Goal: Check status: Check status

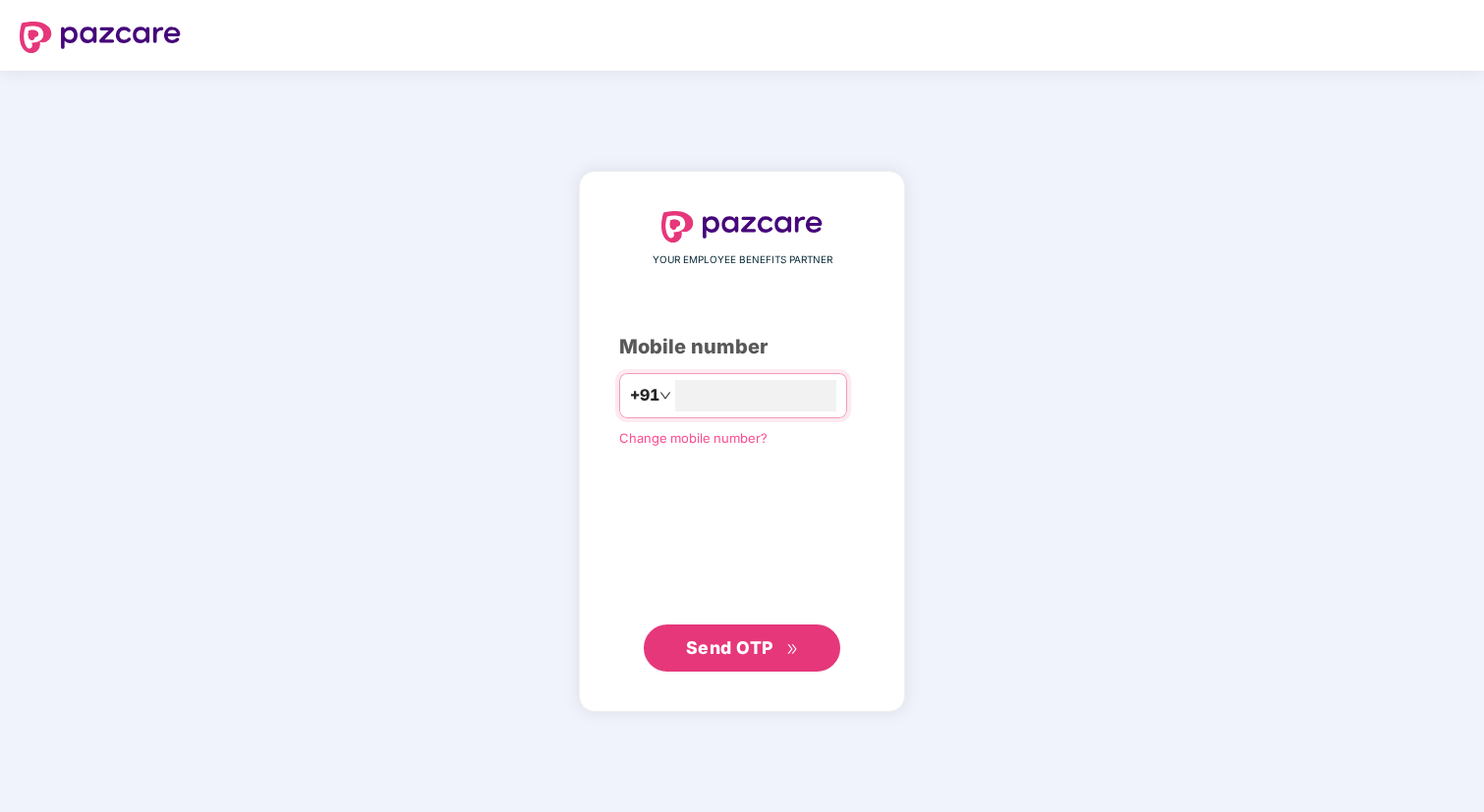
type input "**********"
click at [702, 641] on span "Send OTP" at bounding box center [730, 647] width 88 height 21
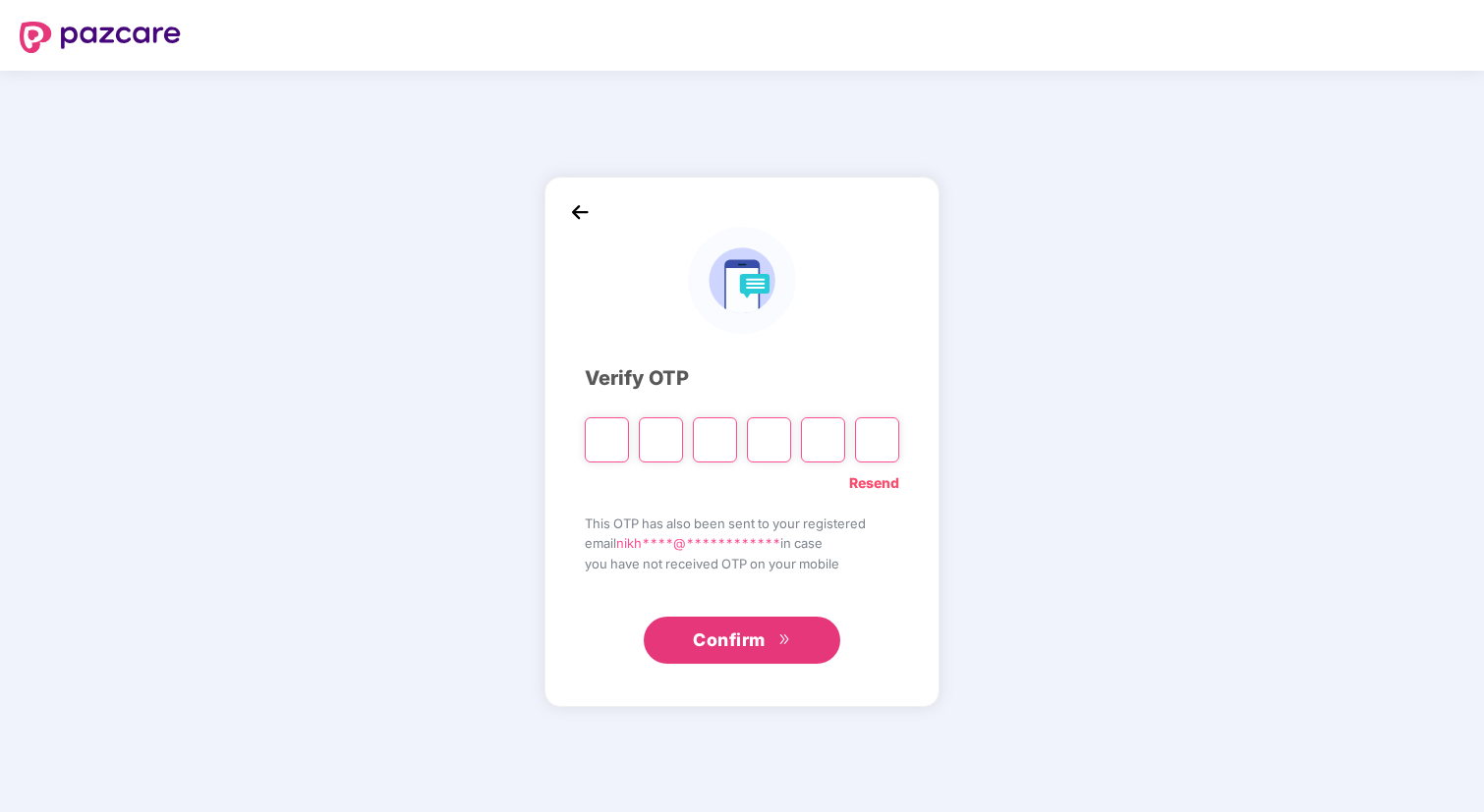
type input "*"
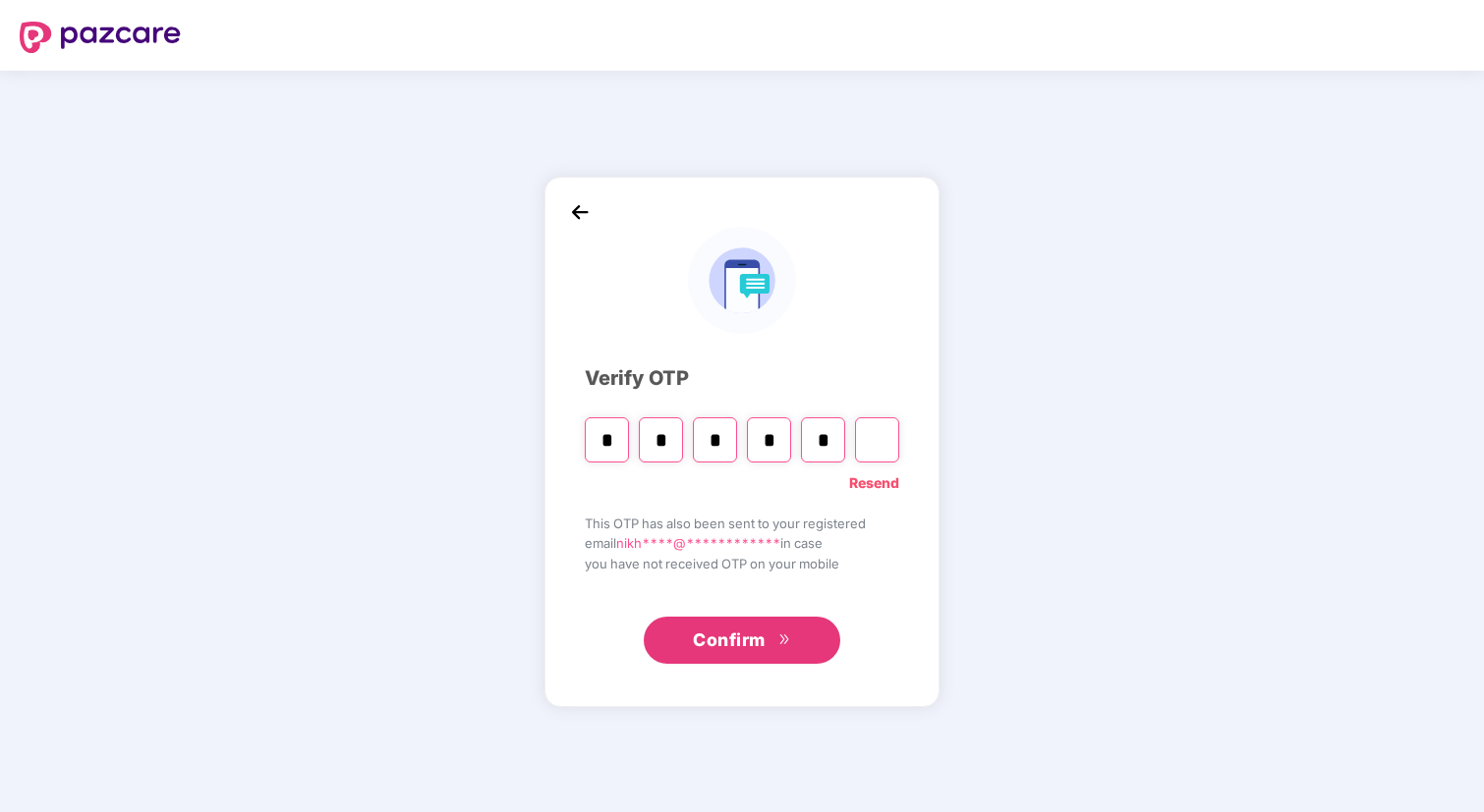
type input "*"
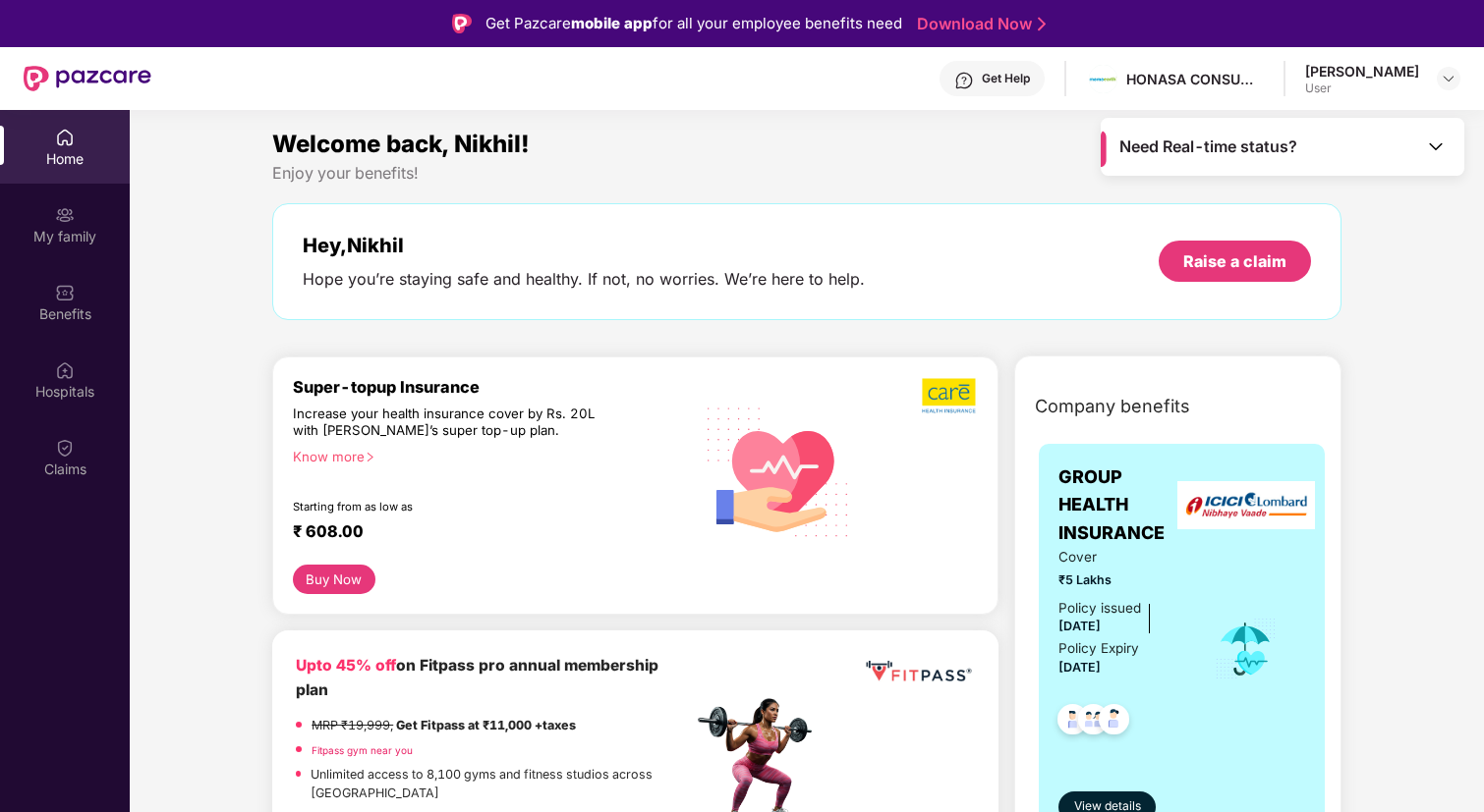
click at [1377, 160] on div "Need Real-time status?" at bounding box center [1282, 147] width 363 height 58
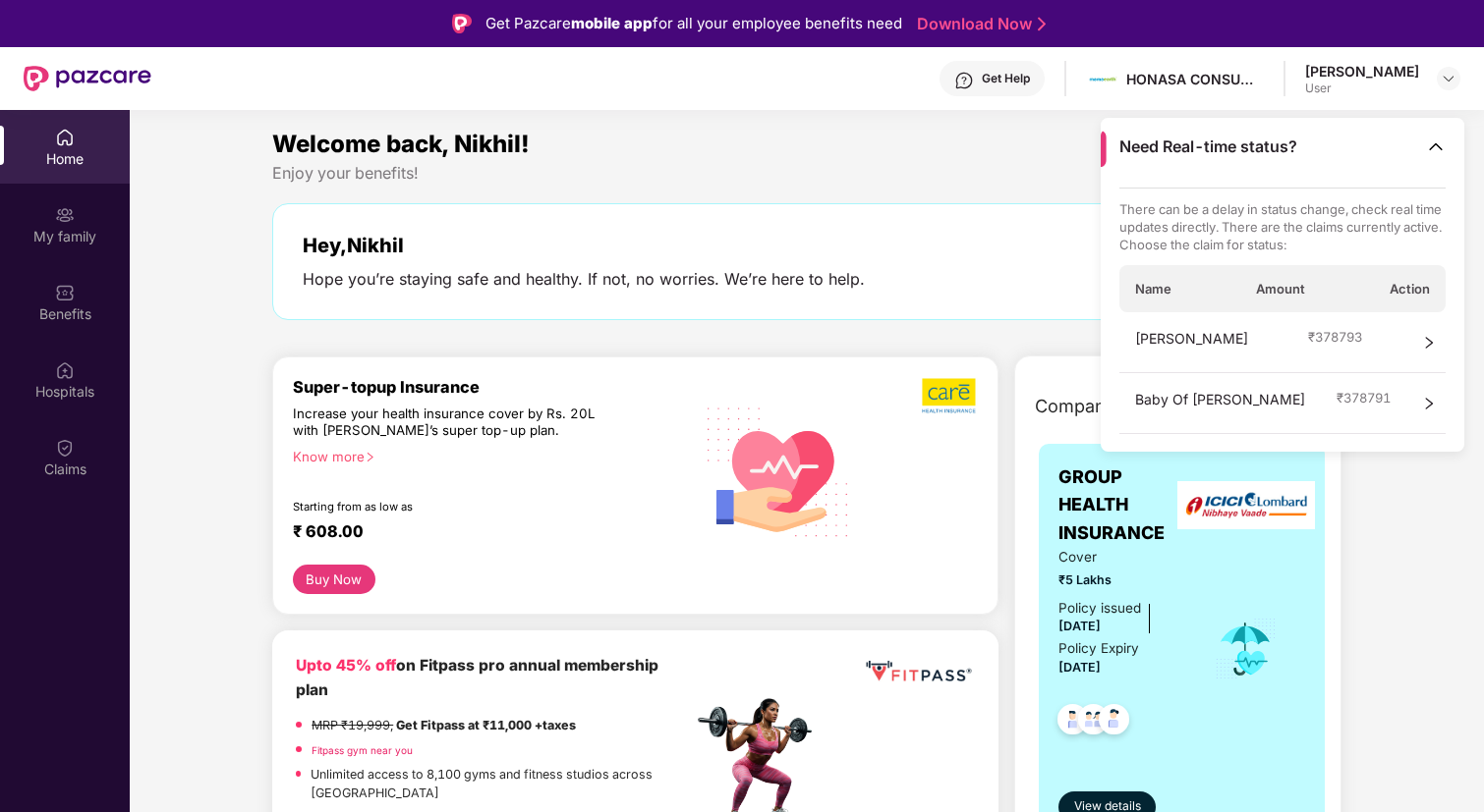
click at [1425, 344] on icon "right" at bounding box center [1429, 343] width 14 height 14
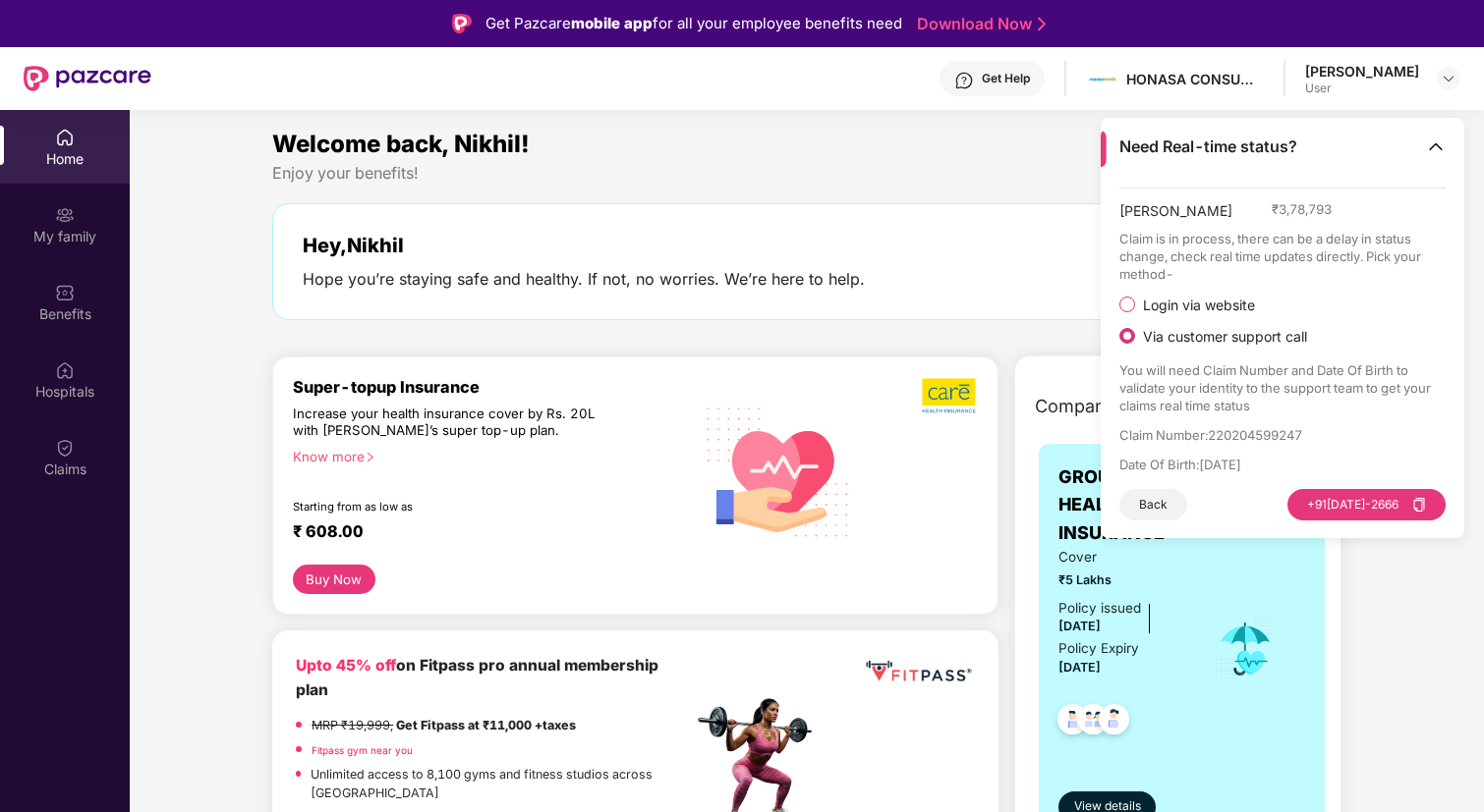
click at [1443, 147] on img at bounding box center [1436, 147] width 20 height 20
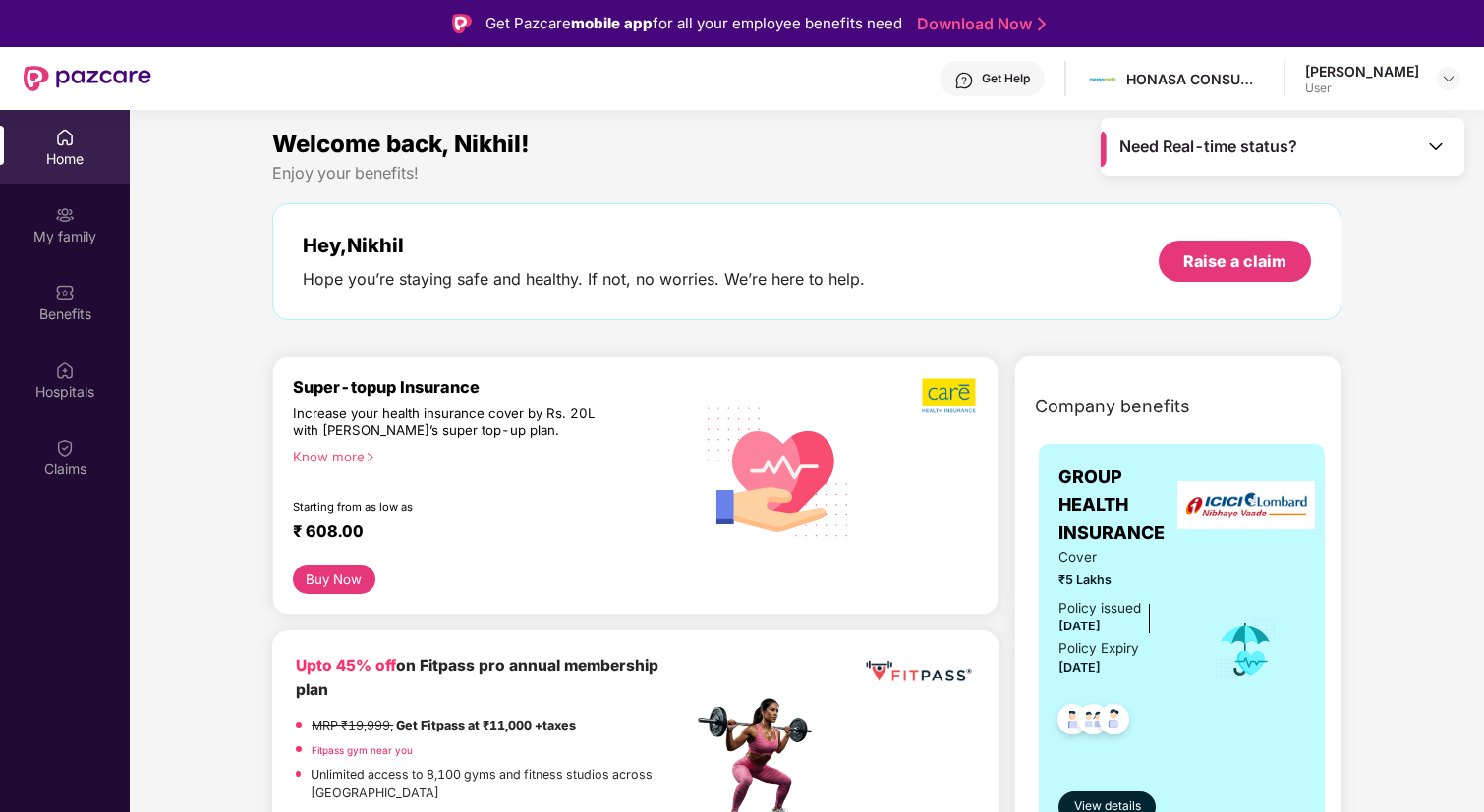
click at [1346, 156] on div "Need Real-time status?" at bounding box center [1282, 147] width 363 height 58
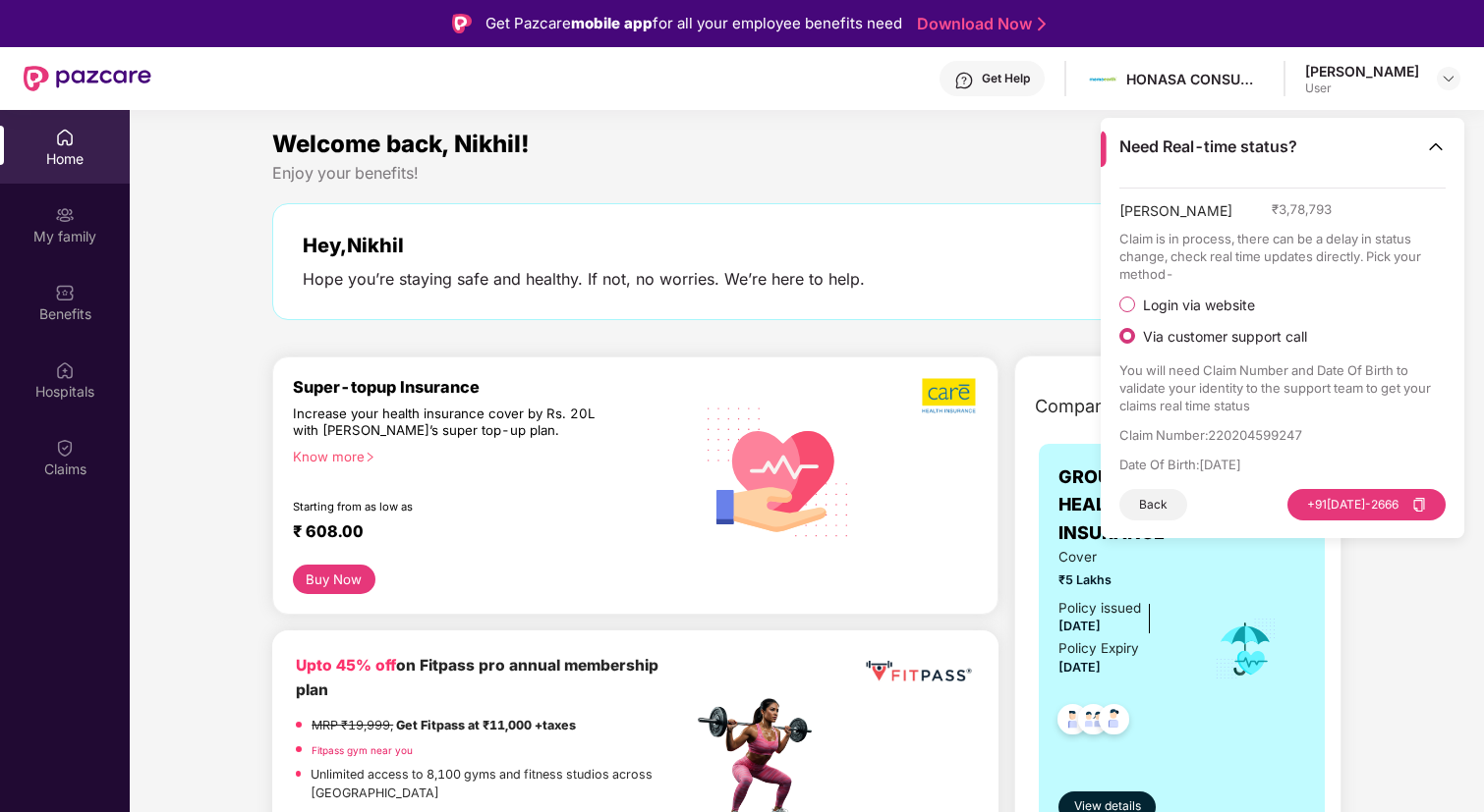
click at [1141, 504] on button "Back" at bounding box center [1153, 505] width 68 height 31
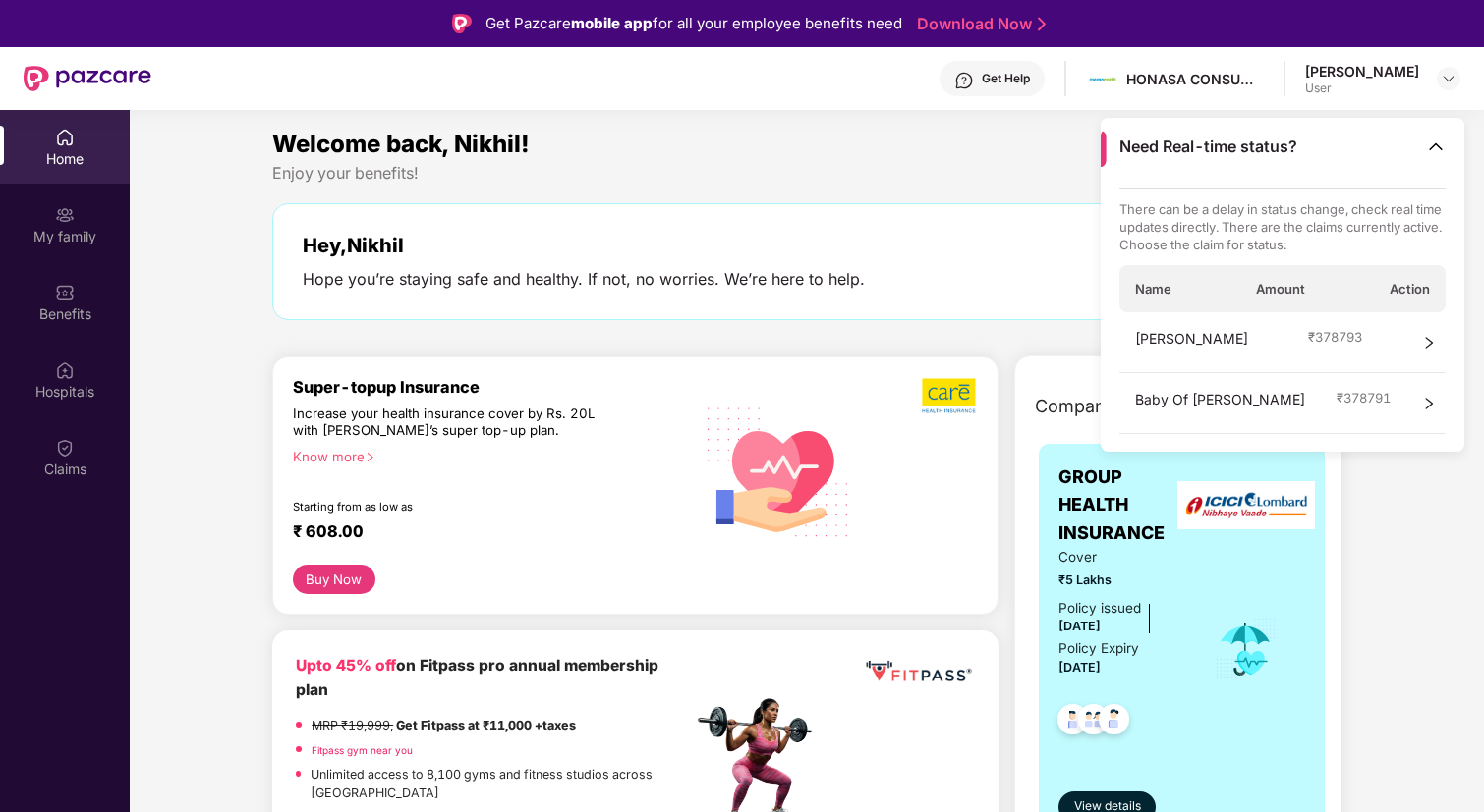
click at [1395, 408] on div "Baby Of Anju Mishra ₹ 378791" at bounding box center [1283, 404] width 327 height 61
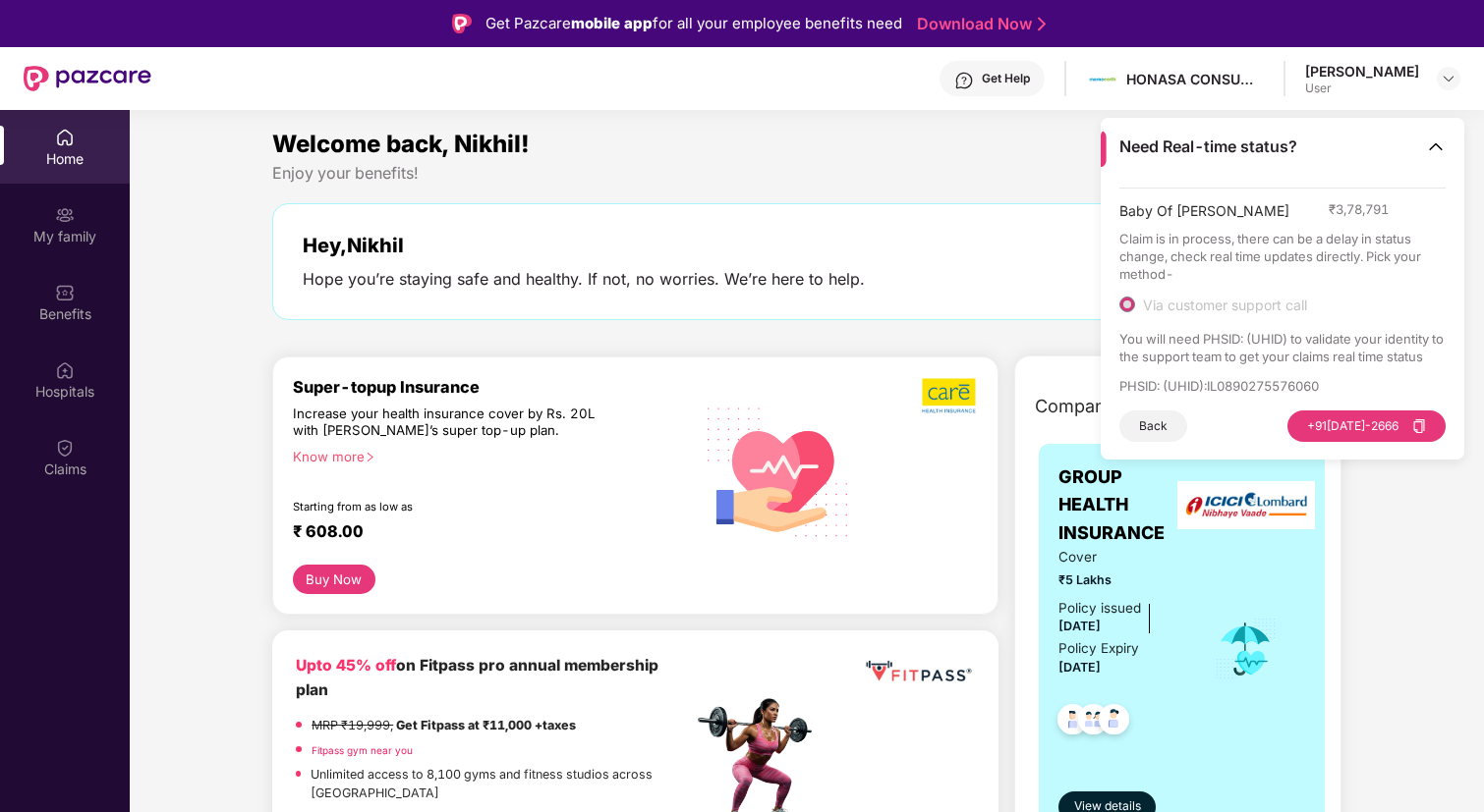
click at [1424, 156] on div "Need Real-time status?" at bounding box center [1282, 147] width 363 height 58
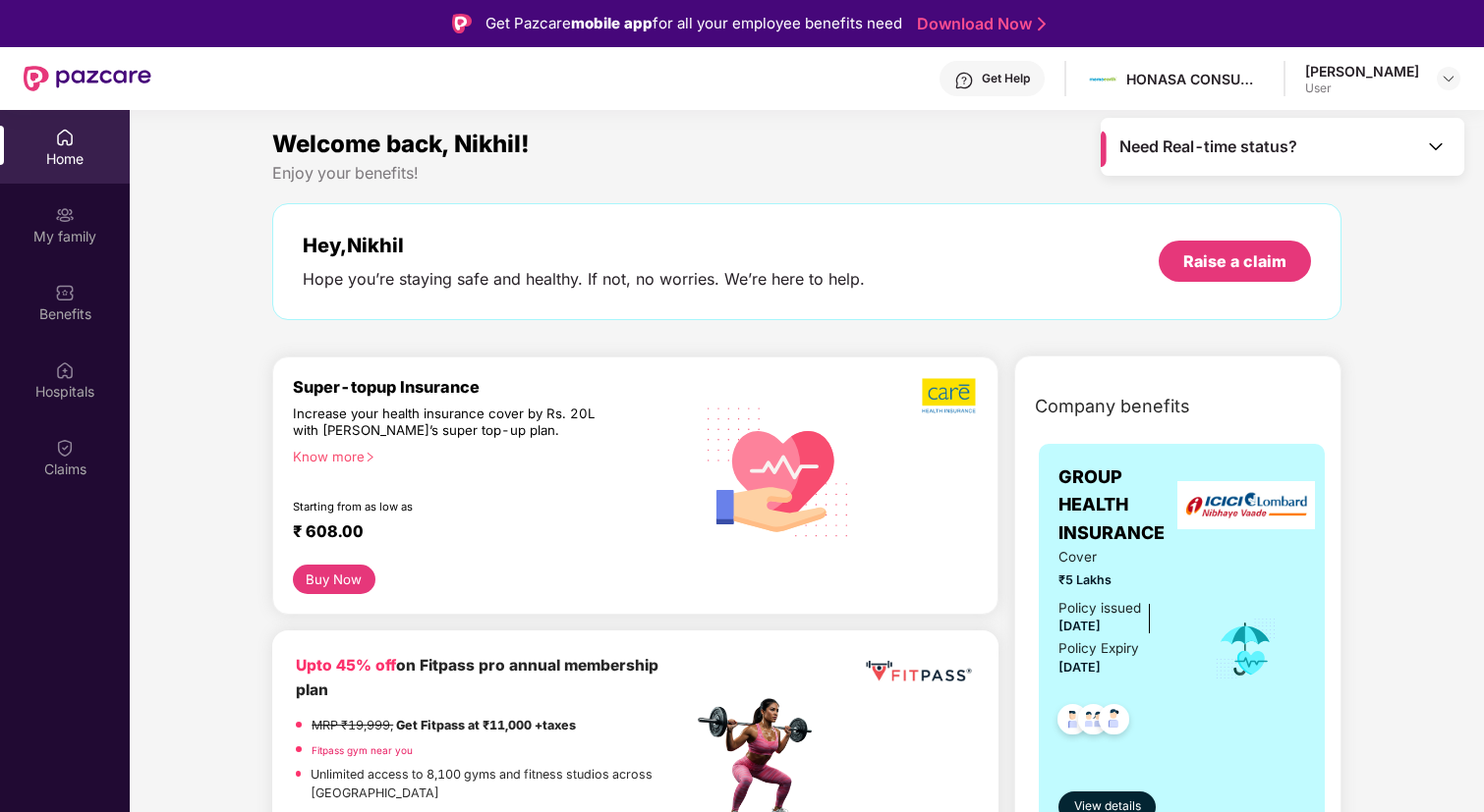
click at [1419, 158] on div "Need Real-time status?" at bounding box center [1282, 147] width 363 height 58
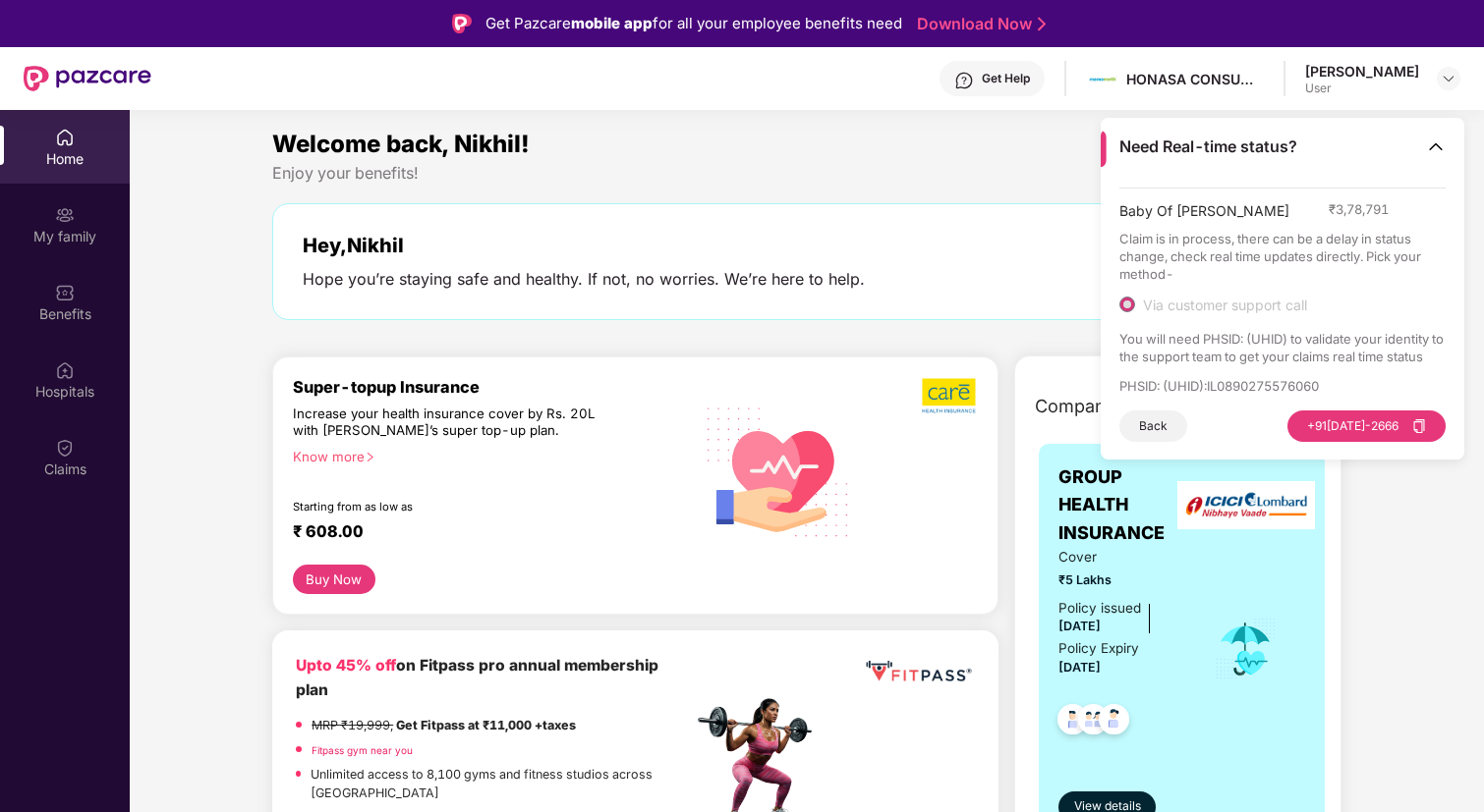
click at [1155, 417] on button "Back" at bounding box center [1153, 426] width 68 height 31
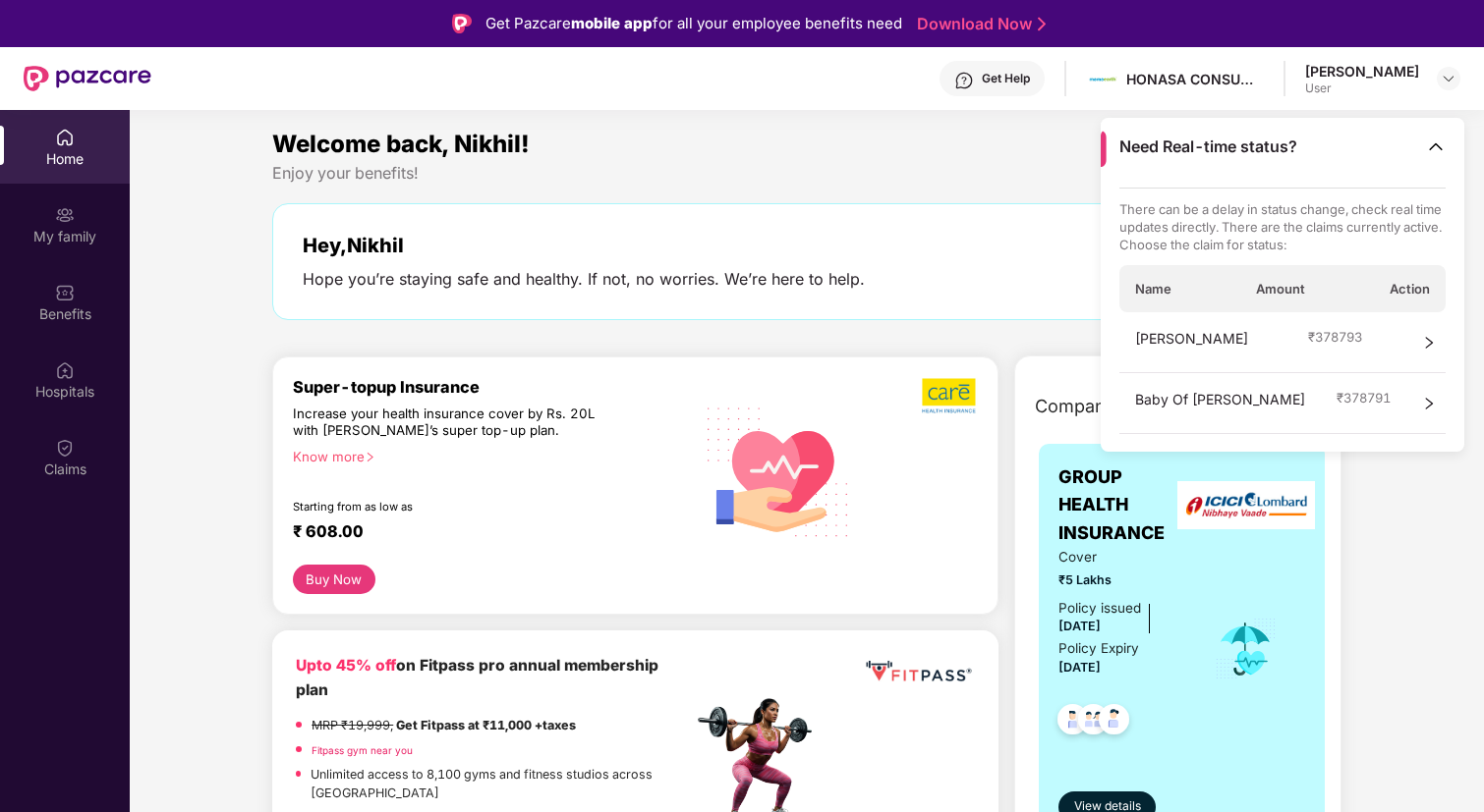
click at [1212, 339] on div "Anju Mishra ₹ 378793" at bounding box center [1283, 343] width 327 height 61
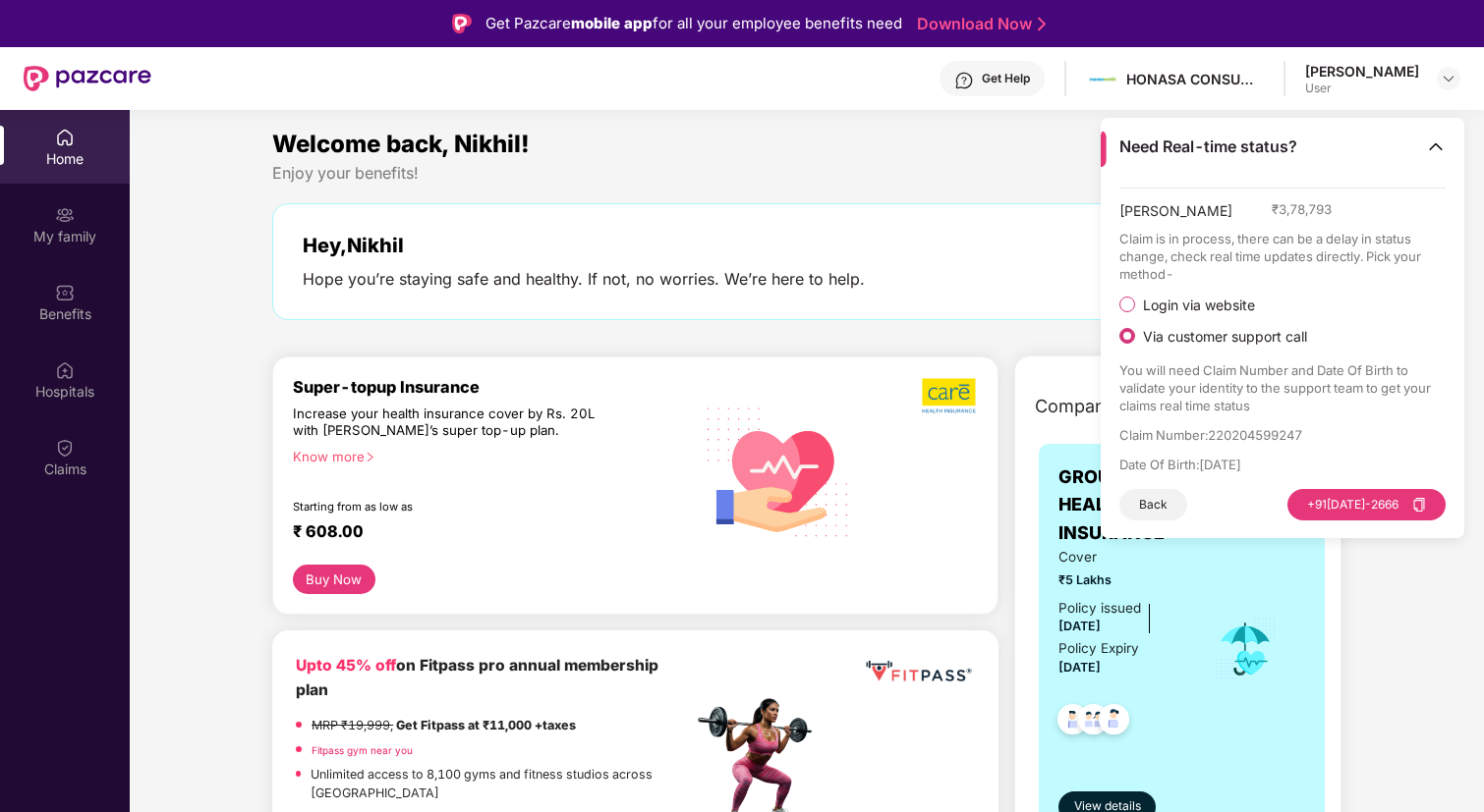
click at [1190, 301] on span "Login via website" at bounding box center [1199, 305] width 128 height 18
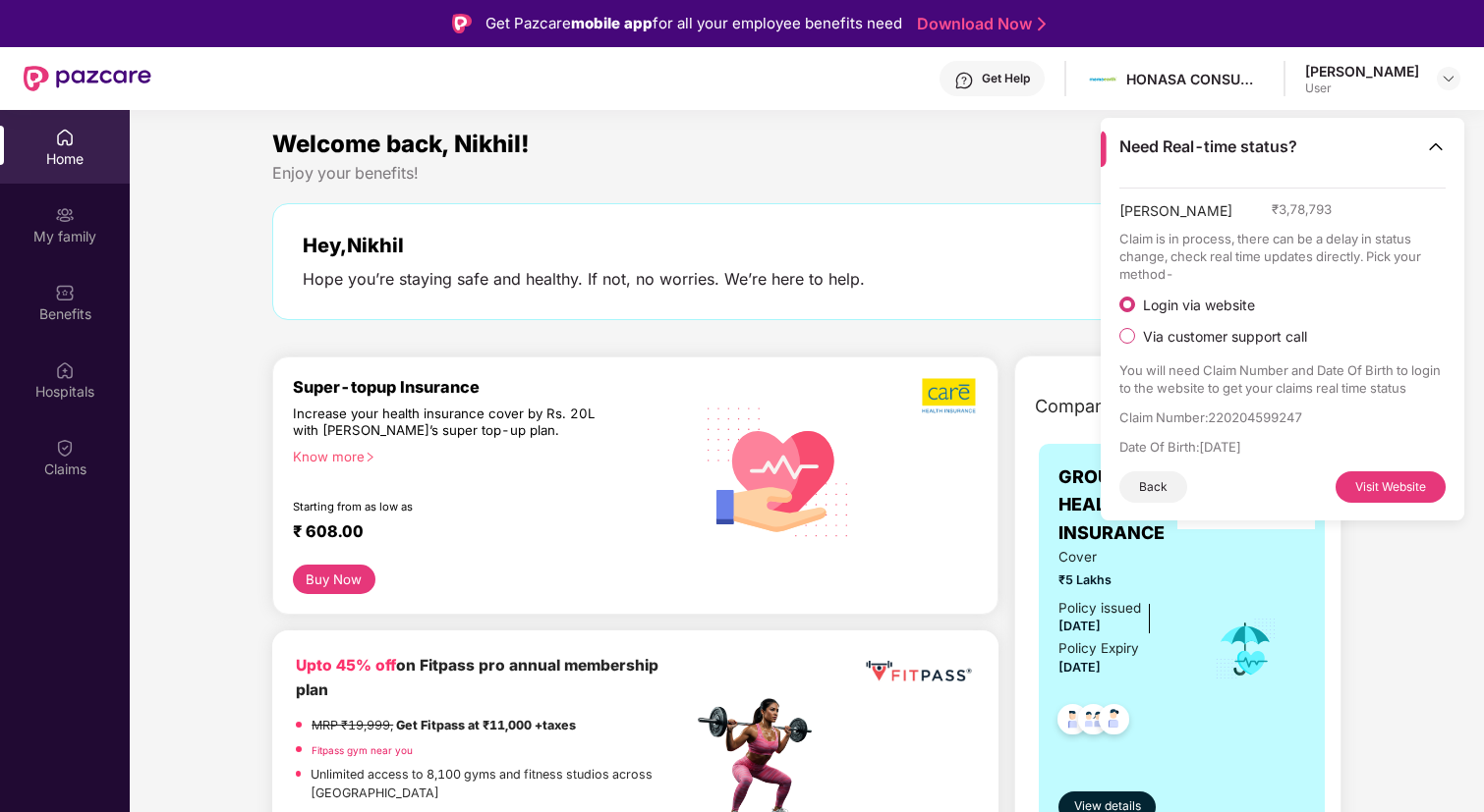
click at [1369, 489] on button "Visit Website" at bounding box center [1390, 487] width 110 height 31
click at [82, 466] on div "Claims" at bounding box center [65, 469] width 130 height 20
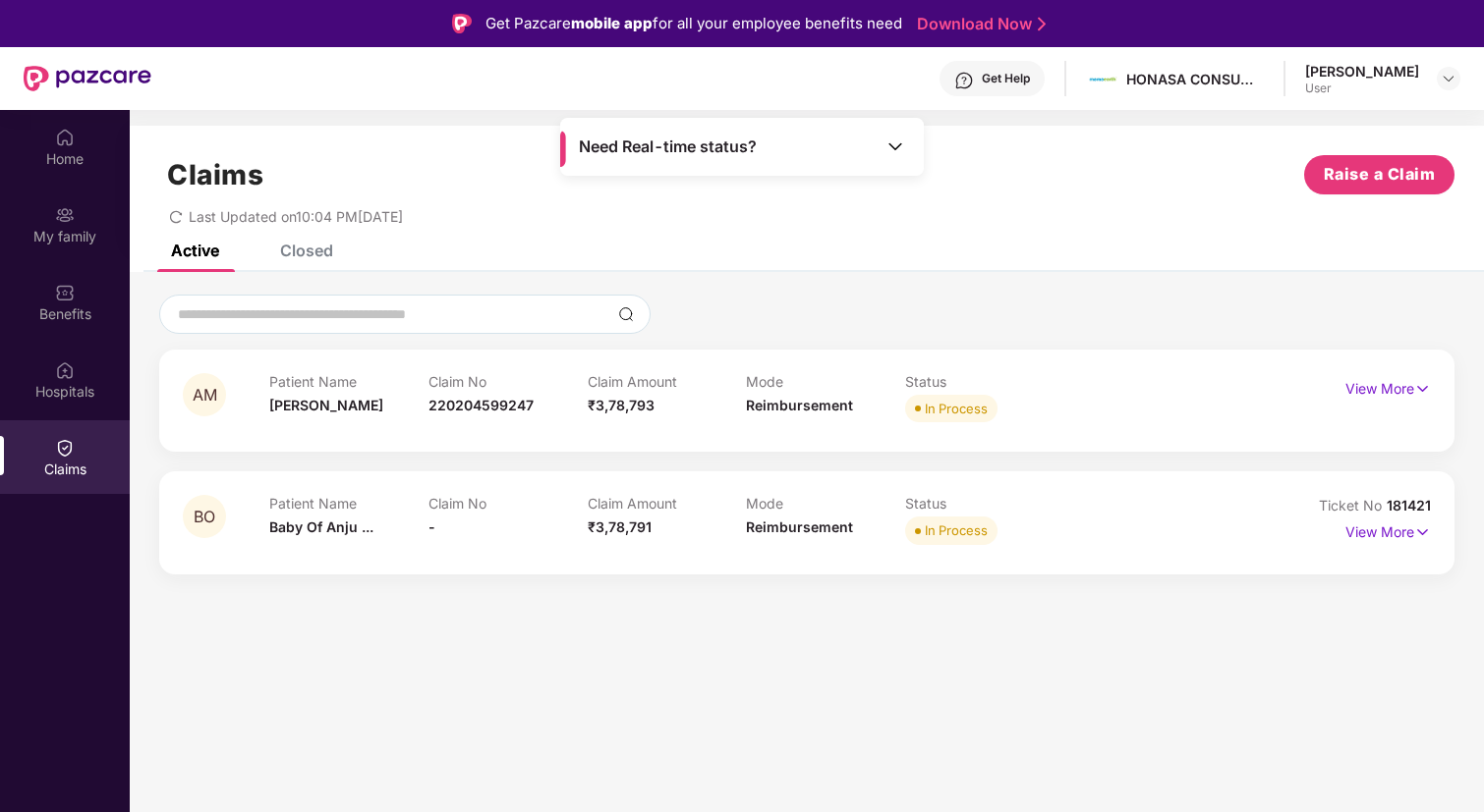
click at [293, 266] on div "Closed" at bounding box center [292, 251] width 83 height 43
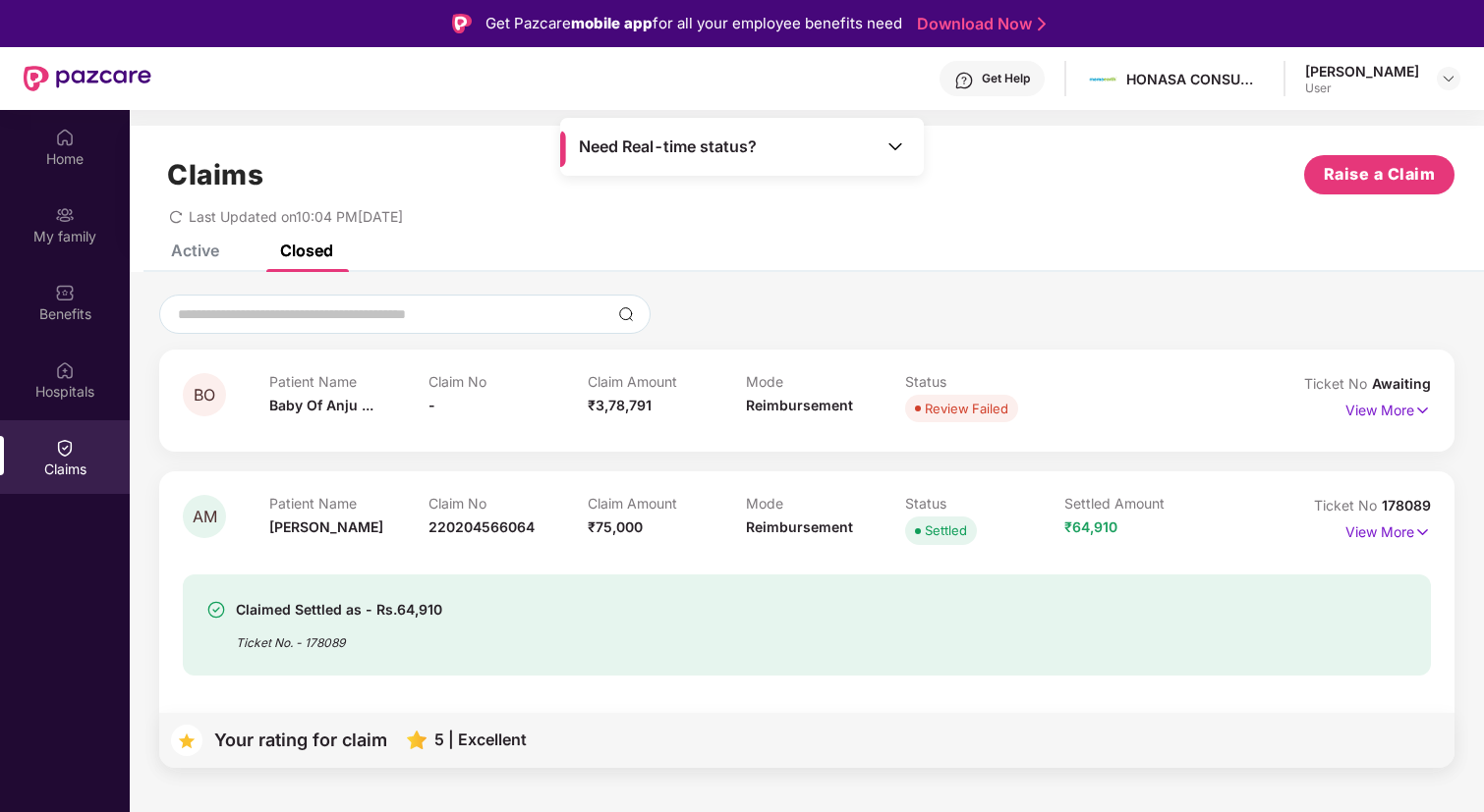
click at [191, 249] on div "Active" at bounding box center [195, 251] width 48 height 20
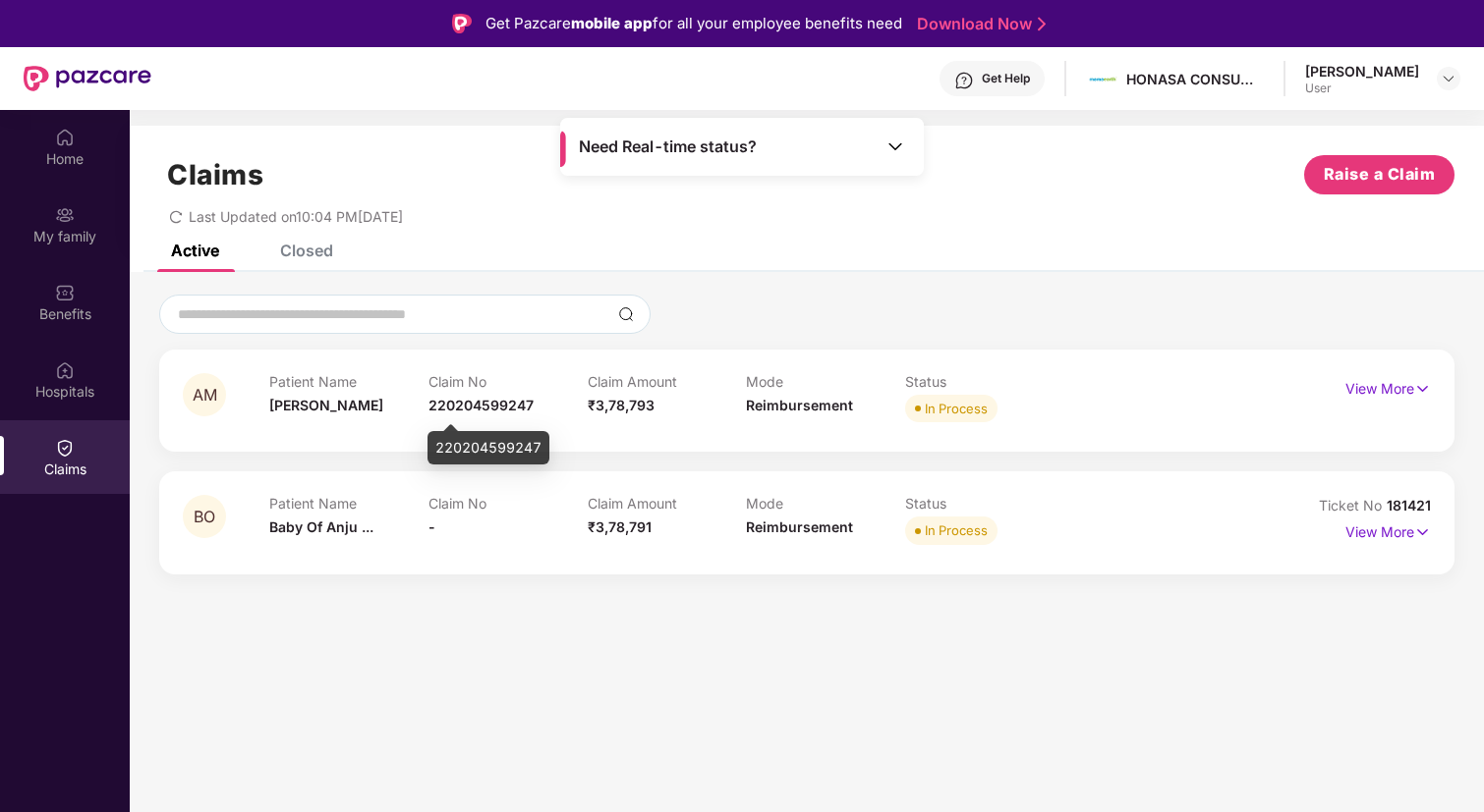
click at [485, 409] on span "220204599247" at bounding box center [481, 405] width 105 height 17
copy span "220204599247"
click at [1426, 387] on img at bounding box center [1422, 389] width 17 height 22
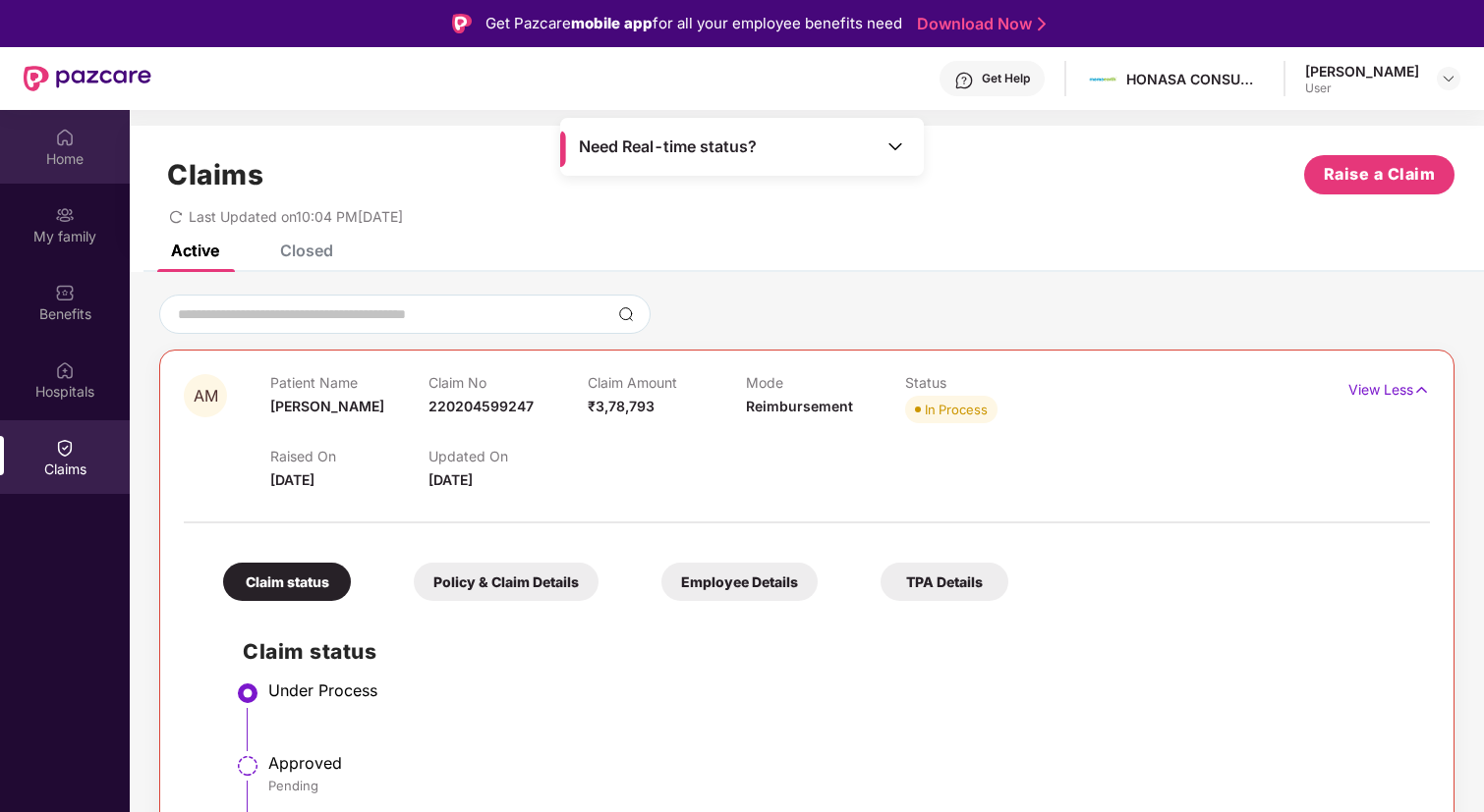
click at [71, 162] on div "Home" at bounding box center [65, 159] width 130 height 20
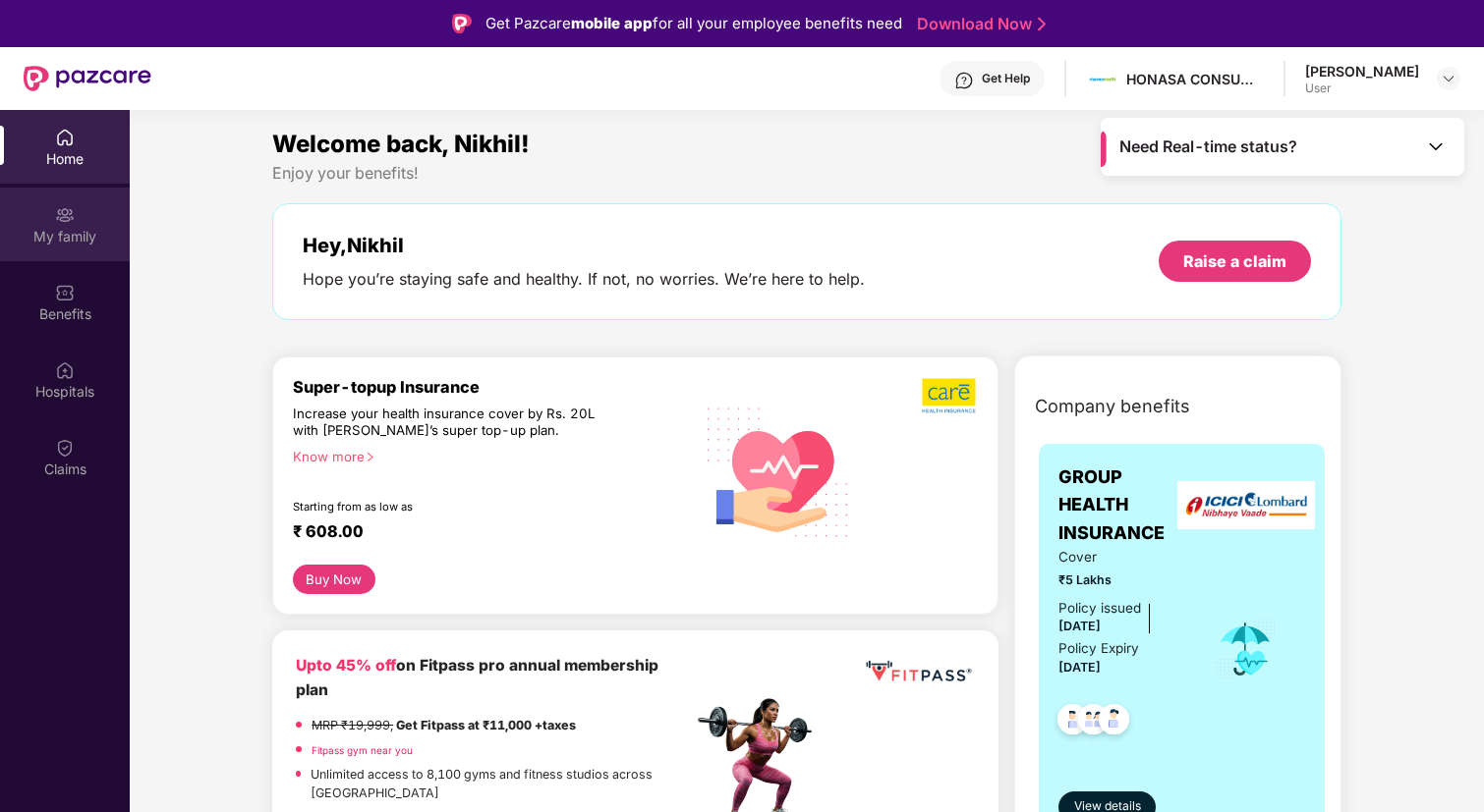
click at [61, 245] on div "My family" at bounding box center [65, 237] width 130 height 20
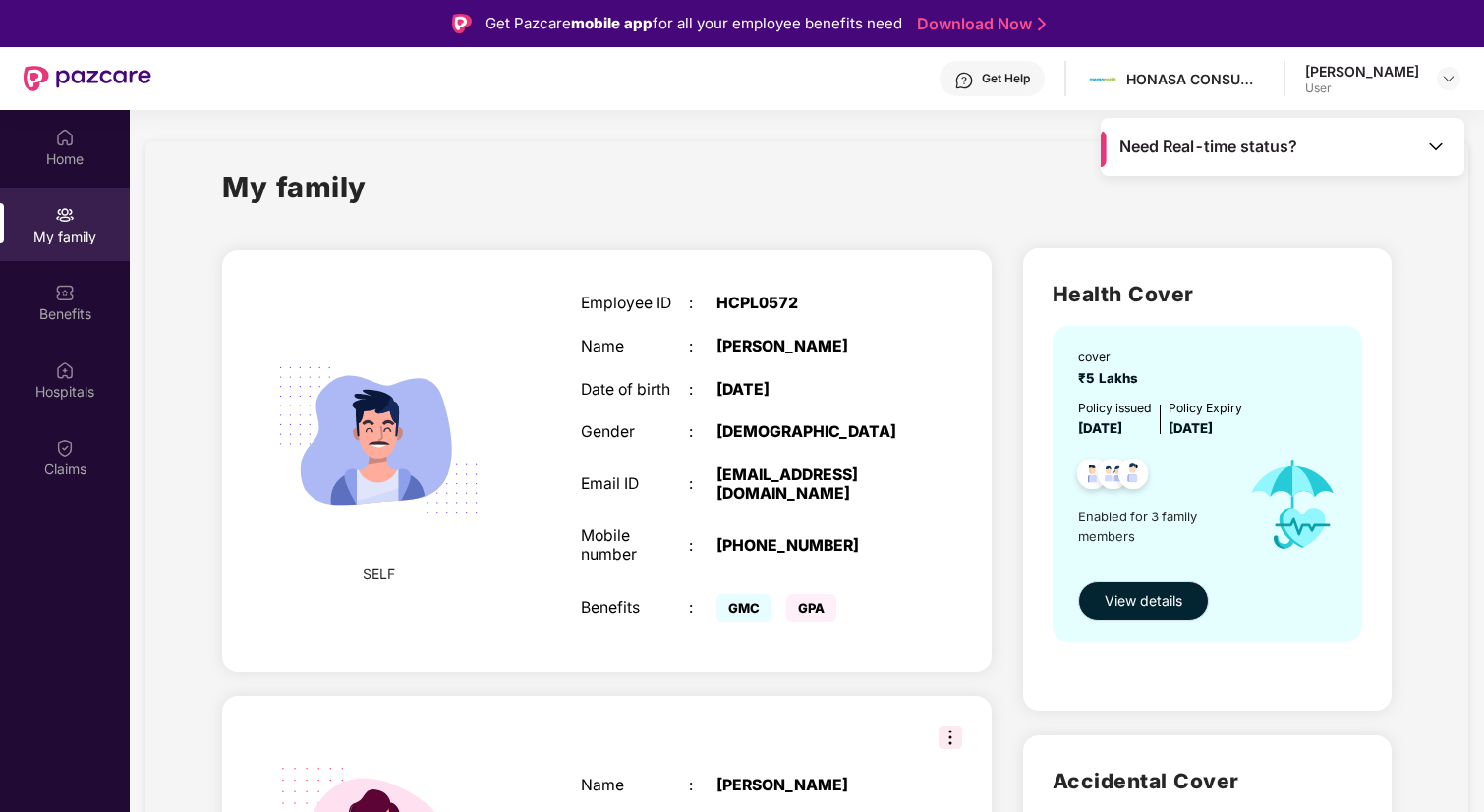
click at [1167, 614] on button "View details" at bounding box center [1143, 601] width 131 height 39
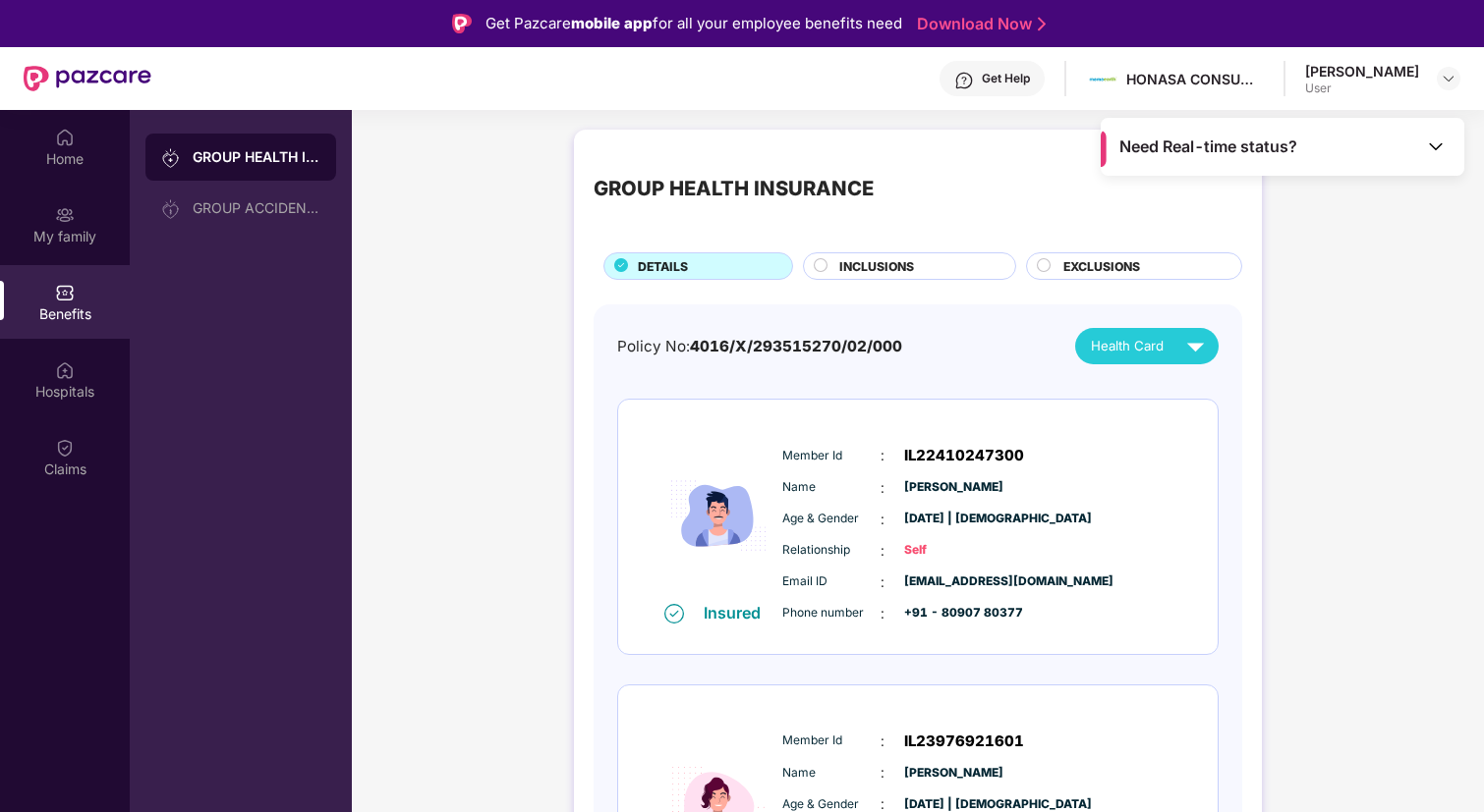
click at [961, 453] on span "IL22410247300" at bounding box center [964, 456] width 120 height 24
copy span "IL22410247300"
click at [1169, 141] on span "Need Real-time status?" at bounding box center [1208, 147] width 178 height 21
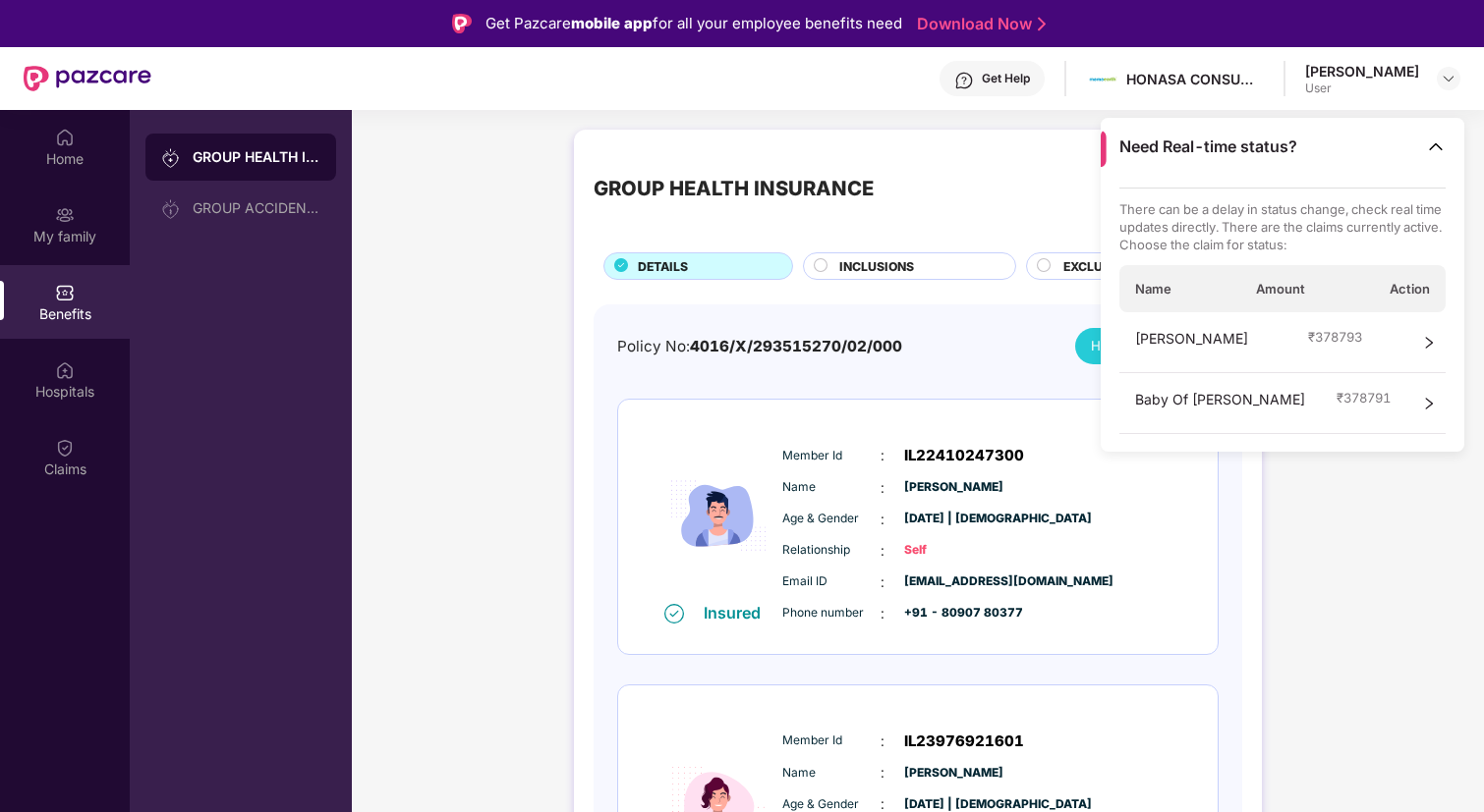
click at [1347, 343] on div "Anju Mishra ₹ 378793" at bounding box center [1283, 343] width 327 height 61
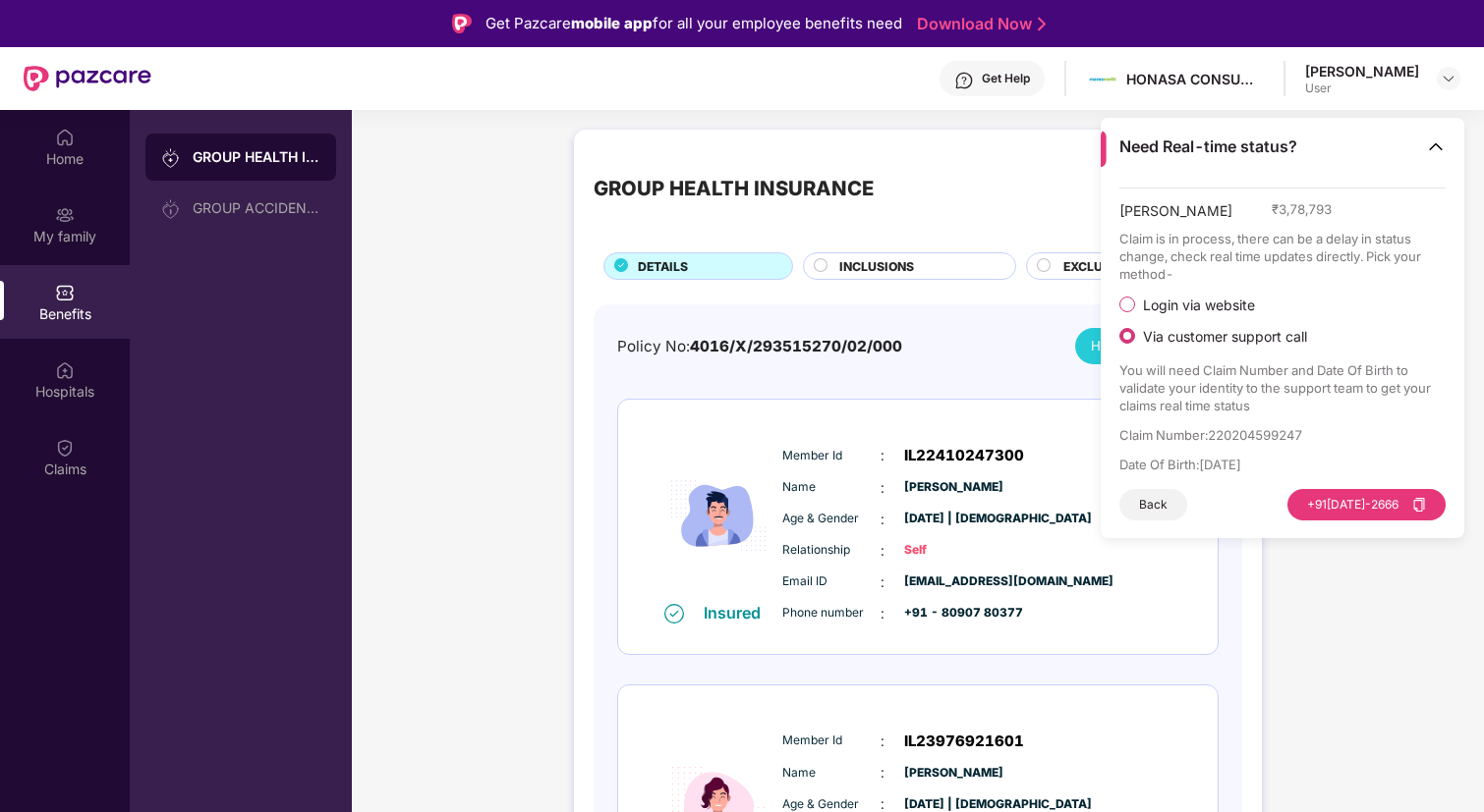
click at [1220, 307] on span "Login via website" at bounding box center [1199, 305] width 128 height 18
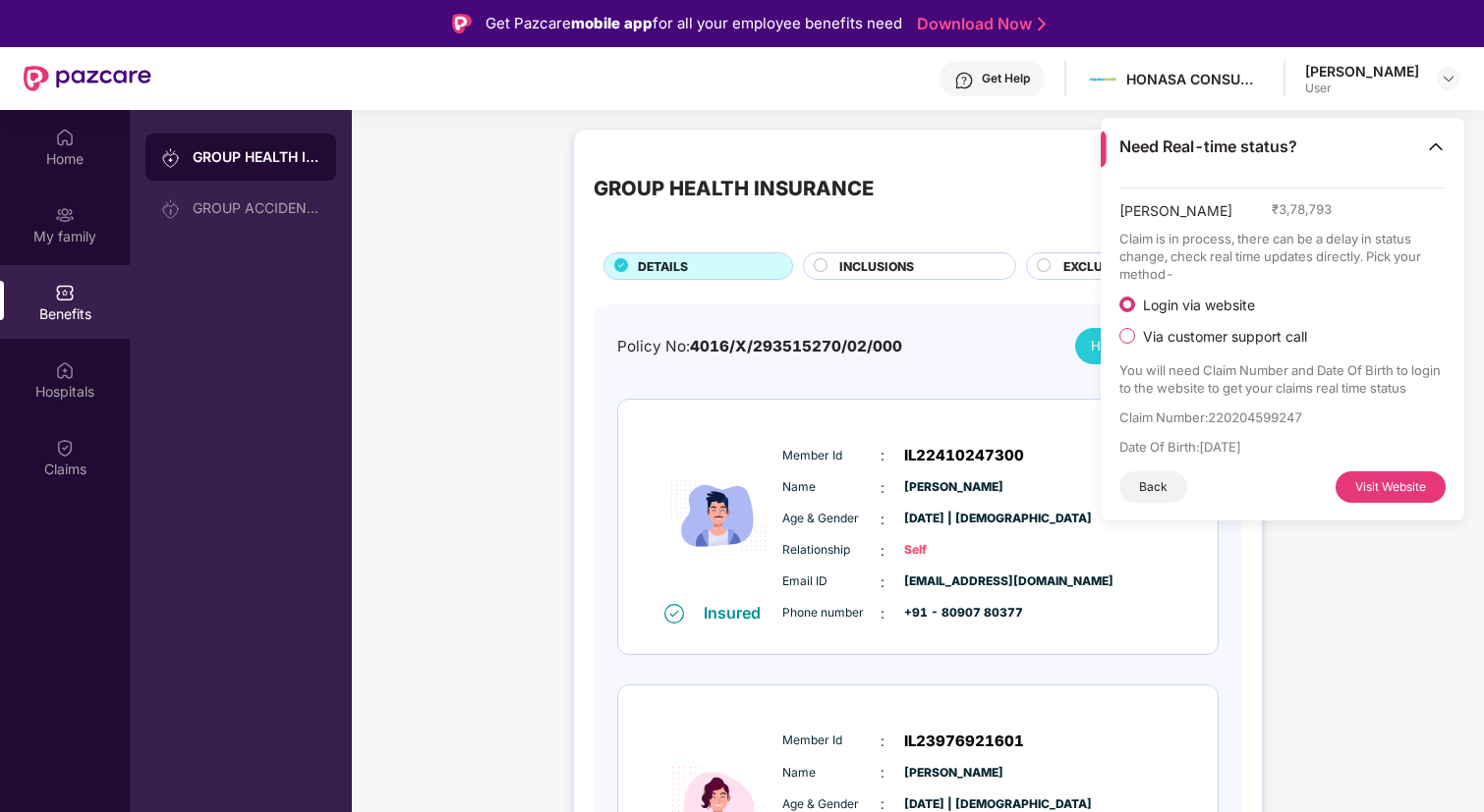
click at [1437, 153] on img at bounding box center [1436, 147] width 20 height 20
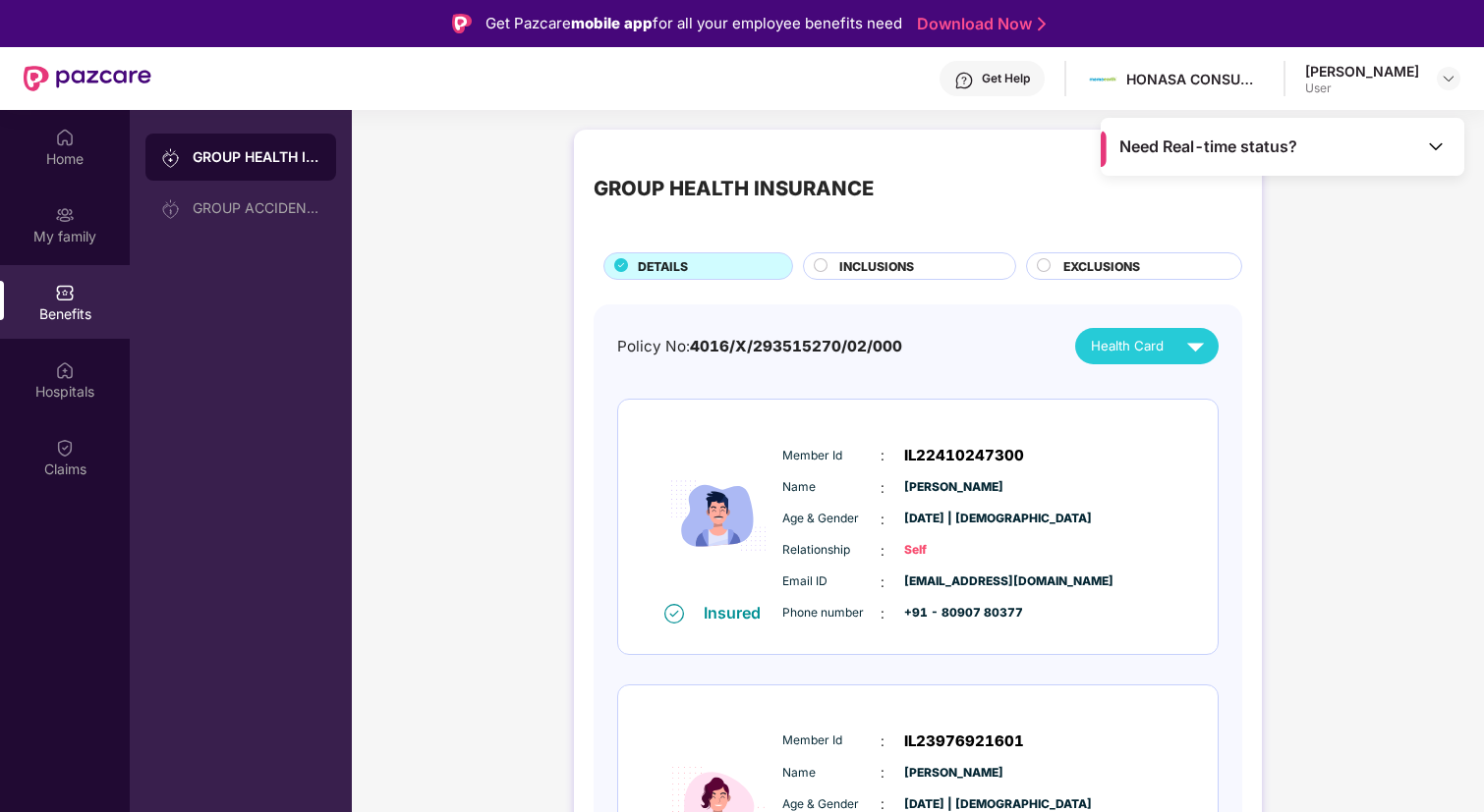
click at [1437, 153] on img at bounding box center [1436, 147] width 20 height 20
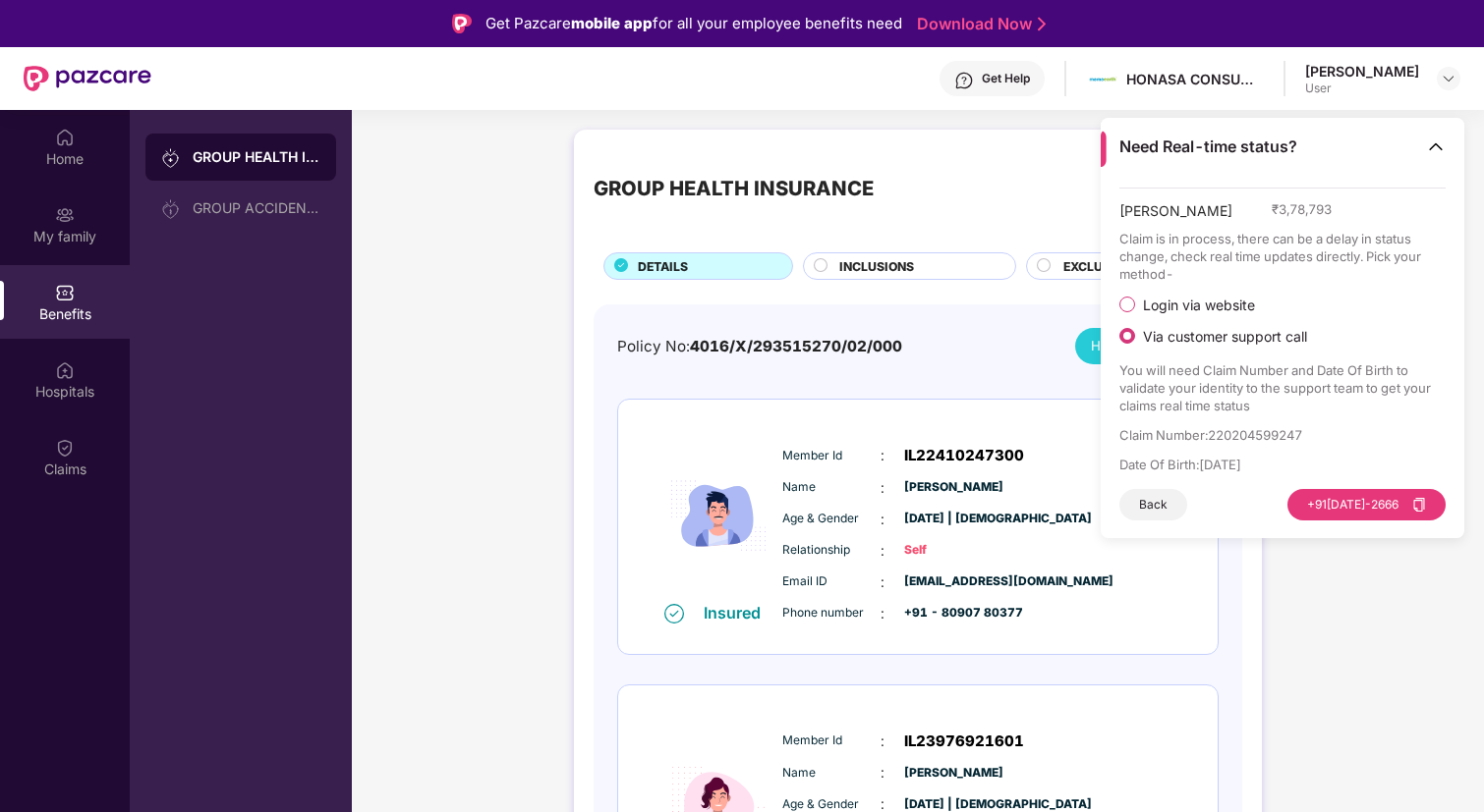
click at [1167, 494] on button "Back" at bounding box center [1153, 505] width 68 height 31
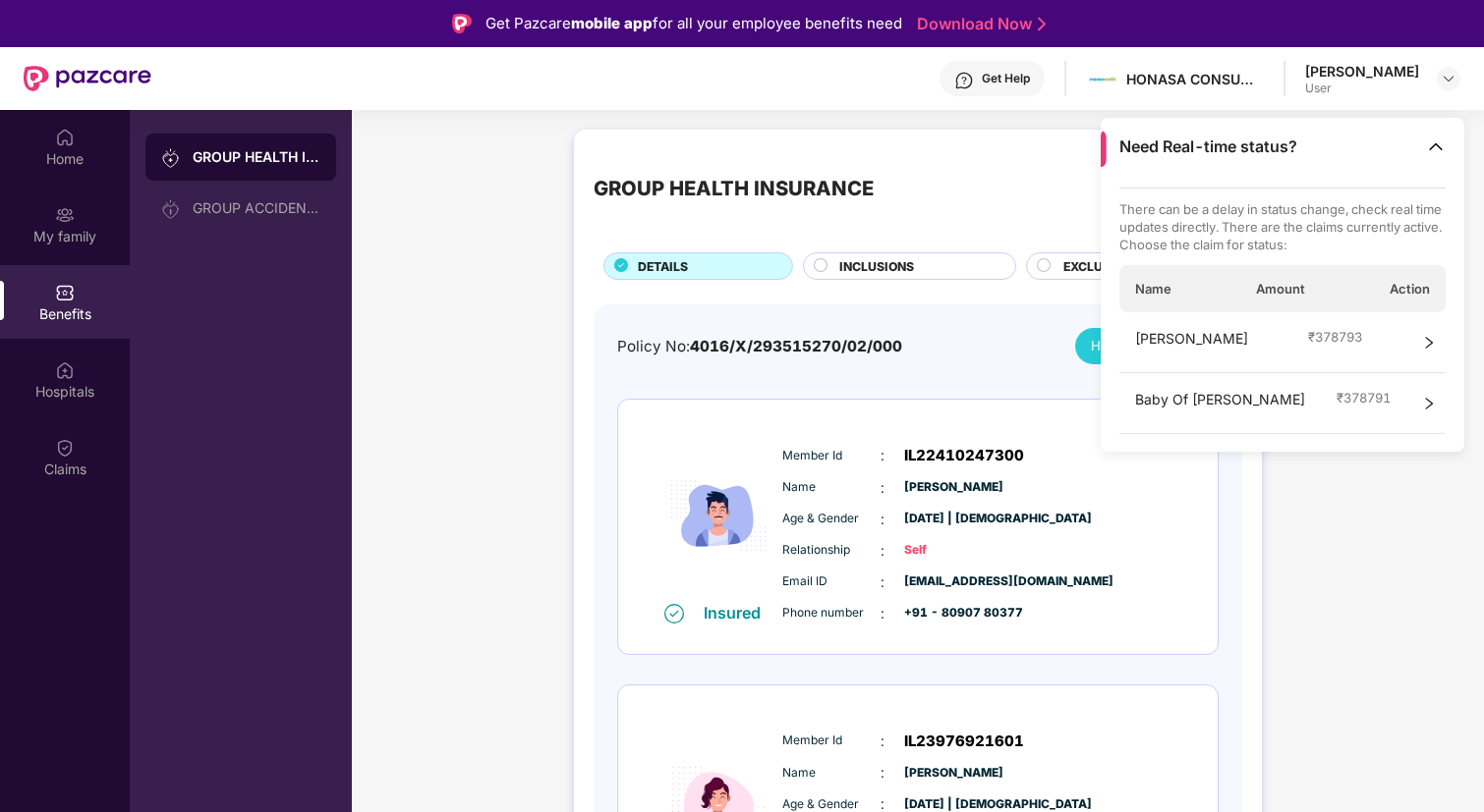
click at [1415, 392] on div "Baby Of Anju Mishra ₹ 378791" at bounding box center [1283, 404] width 327 height 61
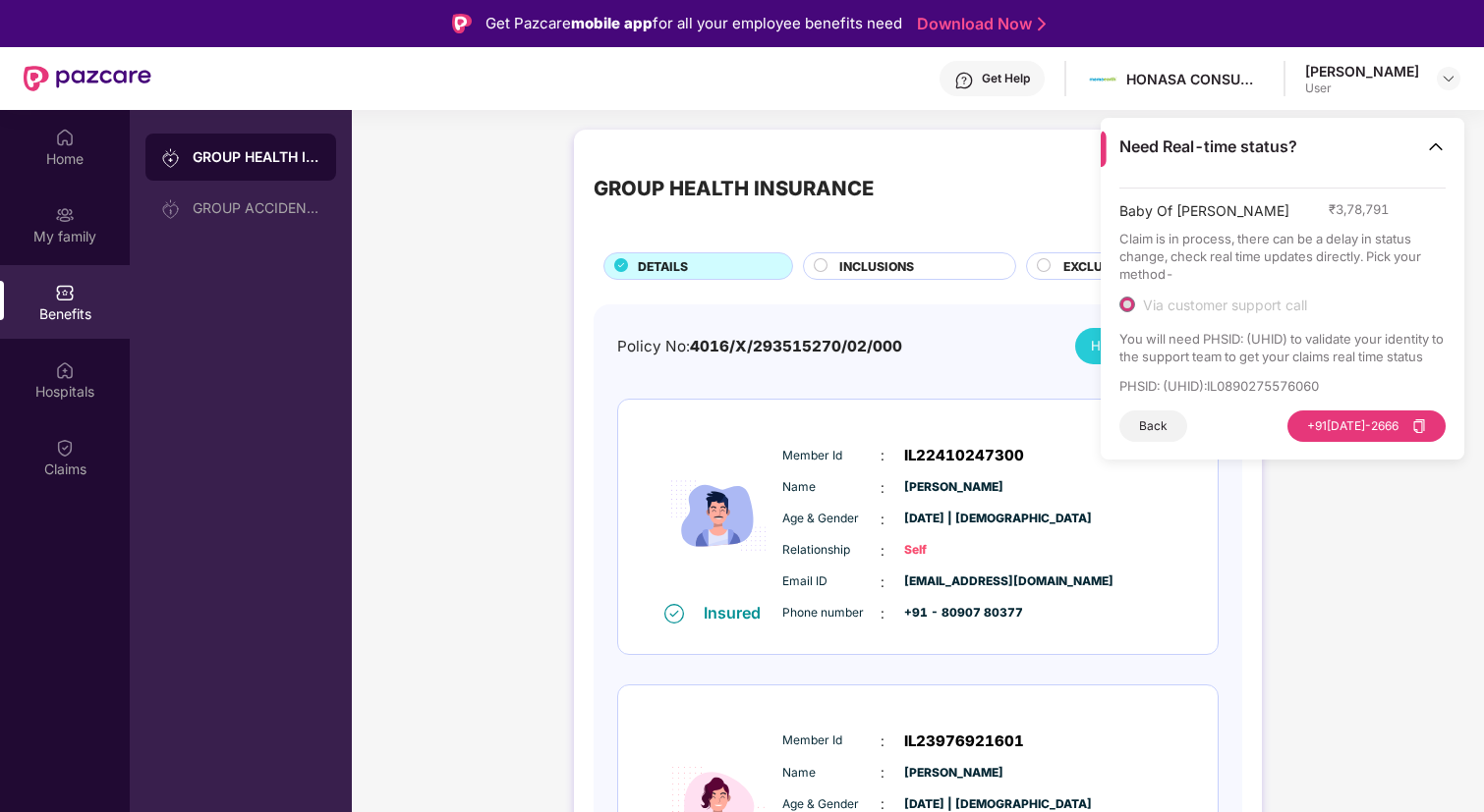
click at [1431, 149] on img at bounding box center [1436, 147] width 20 height 20
